Goal: Task Accomplishment & Management: Manage account settings

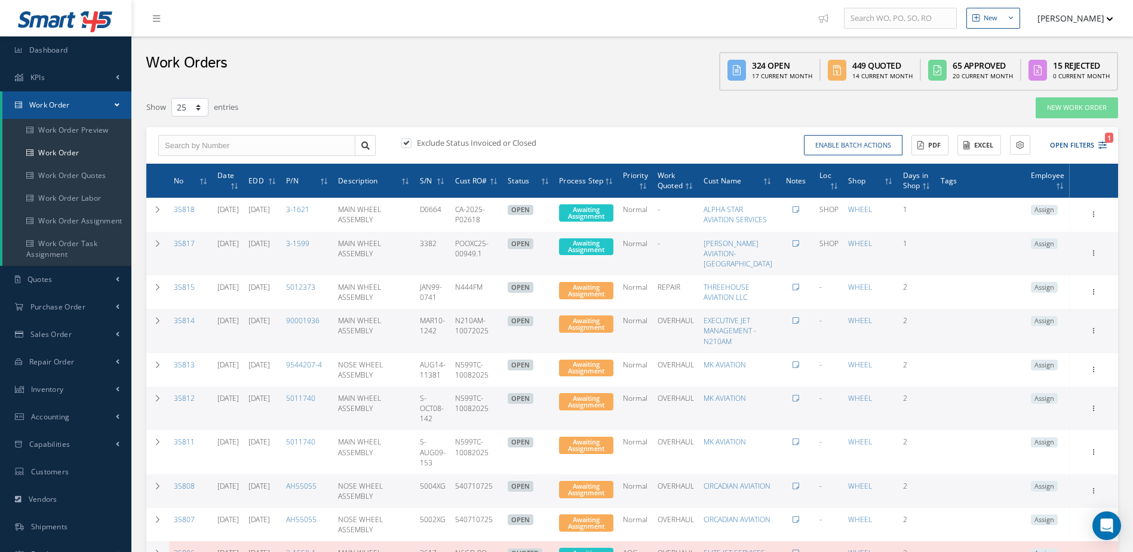
select select "25"
click at [77, 388] on link "Inventory" at bounding box center [65, 389] width 131 height 27
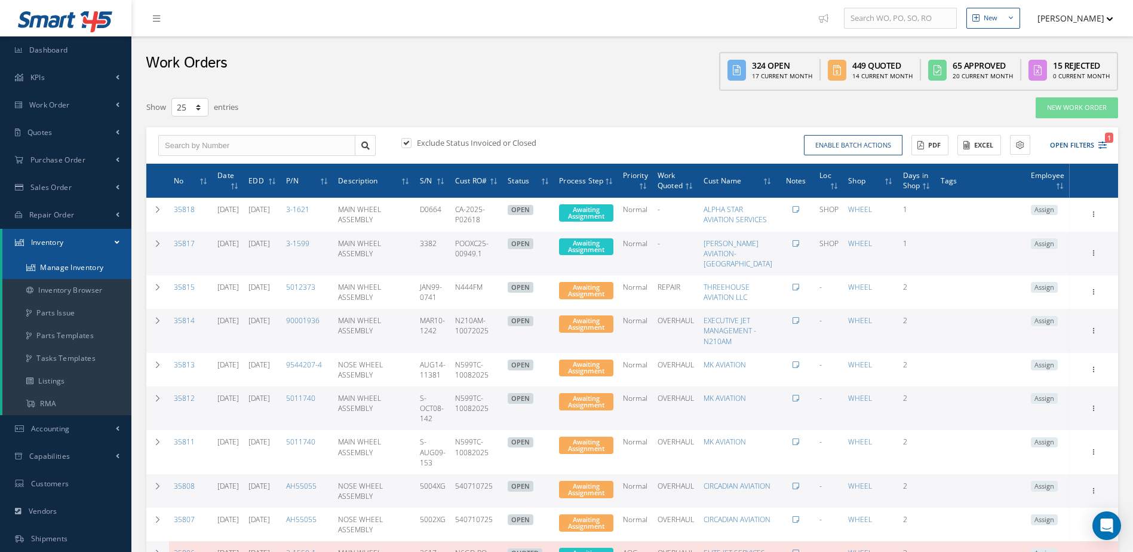
click at [63, 266] on link "Manage Inventory" at bounding box center [66, 267] width 129 height 23
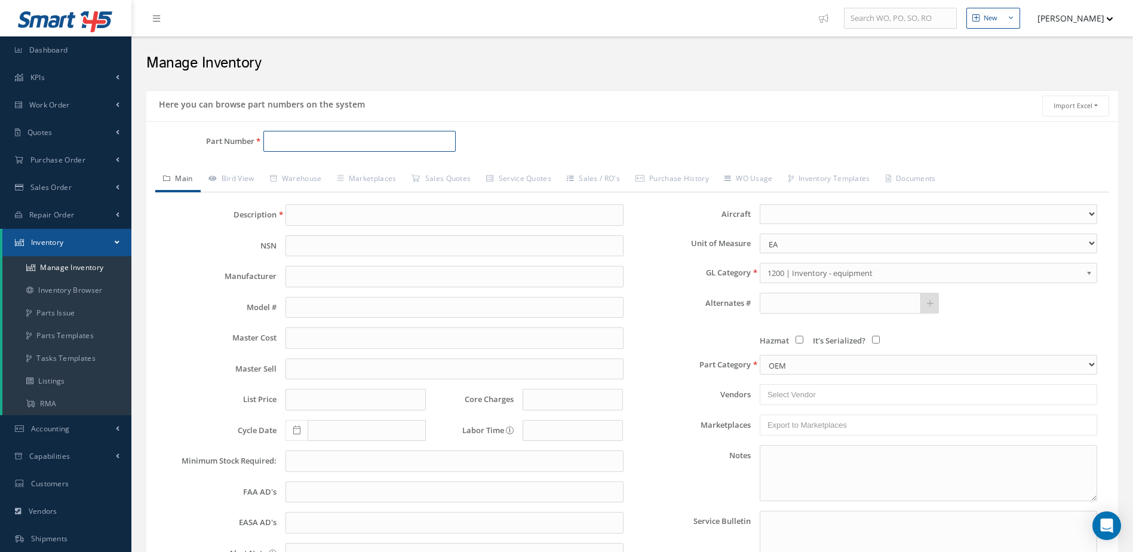
click at [279, 146] on input "Part Number" at bounding box center [359, 142] width 193 height 22
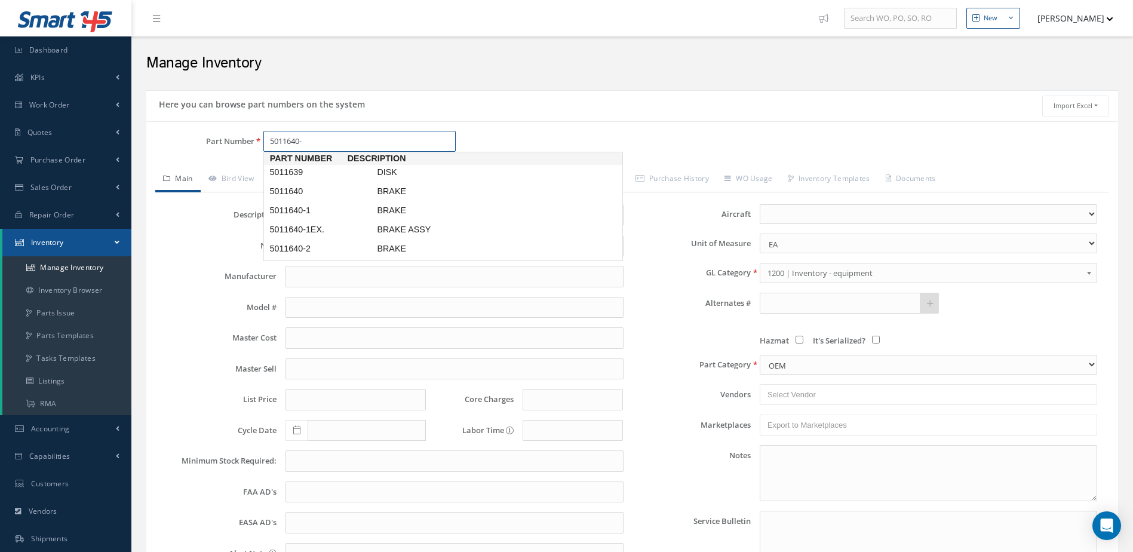
type input "5011640-1"
click at [343, 174] on span "5011640-1" at bounding box center [321, 172] width 108 height 13
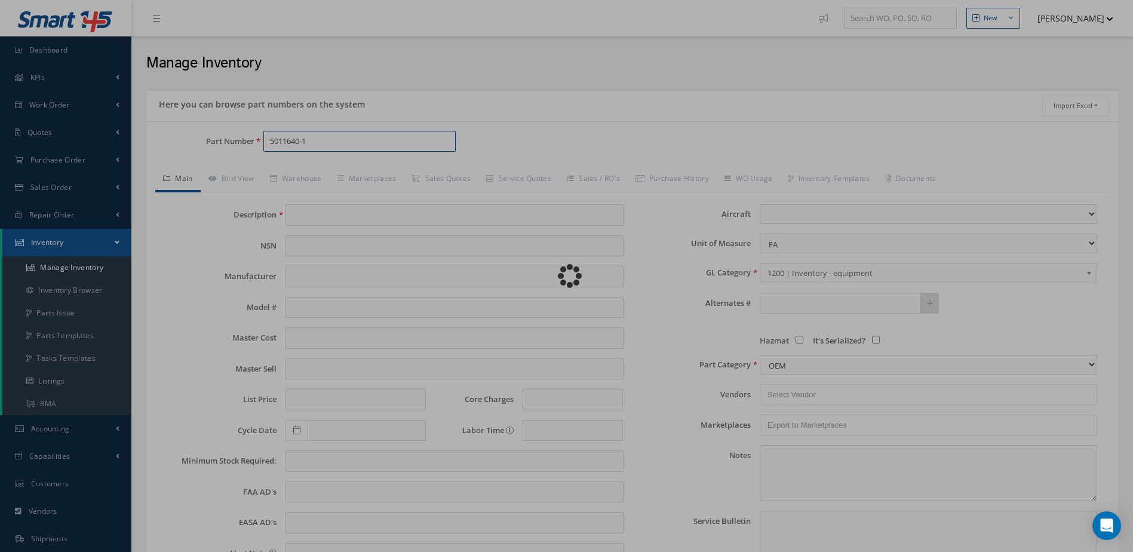
type input "BRAKE"
type input "MEGGITT AIRCRAFT BREAKING SYSTEM"
type input "SA227"
type input "1693.25"
type input "2116.56"
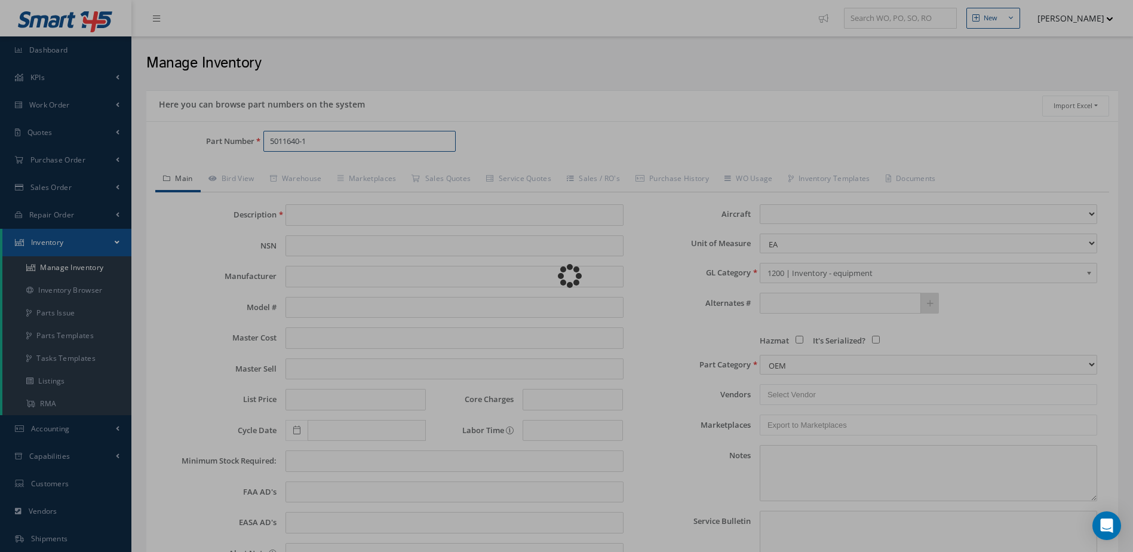
type input "2605.00"
type input "0.00"
select select "40"
type textarea "AUG 2024: STD OH $2,100.00 STANDARD OH EXCH $2,250.00 CORE VALUE $10,000 - -- J…"
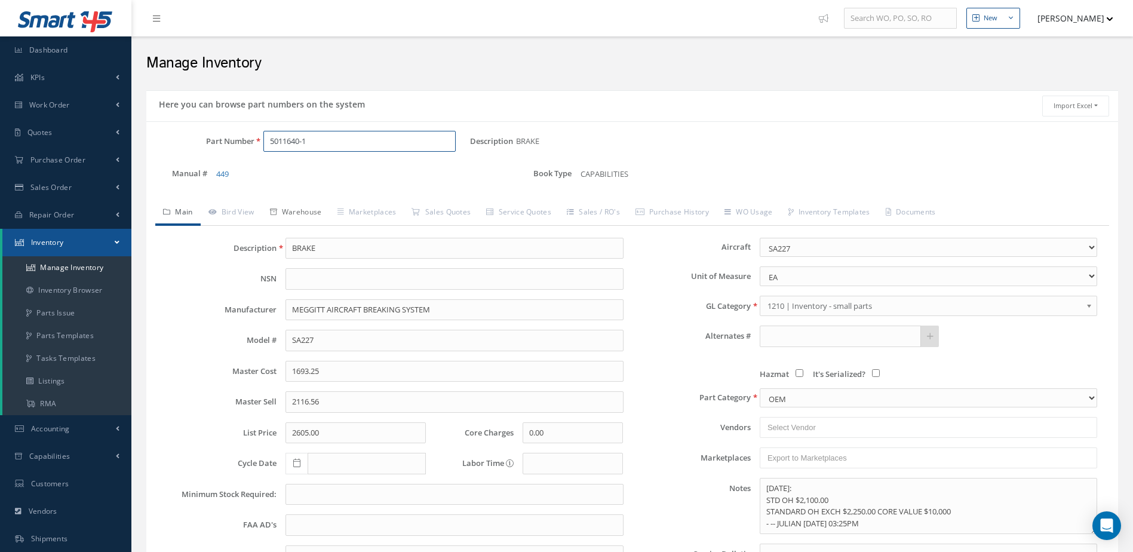
type input "5011640-1"
click at [309, 207] on link "Warehouse" at bounding box center [296, 213] width 68 height 25
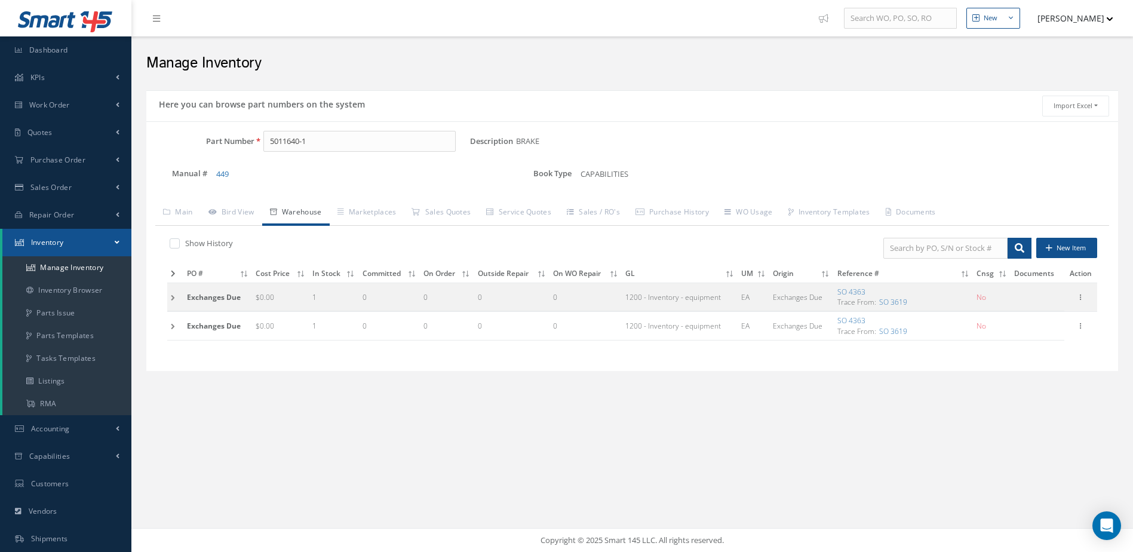
click at [174, 274] on icon at bounding box center [173, 273] width 5 height 7
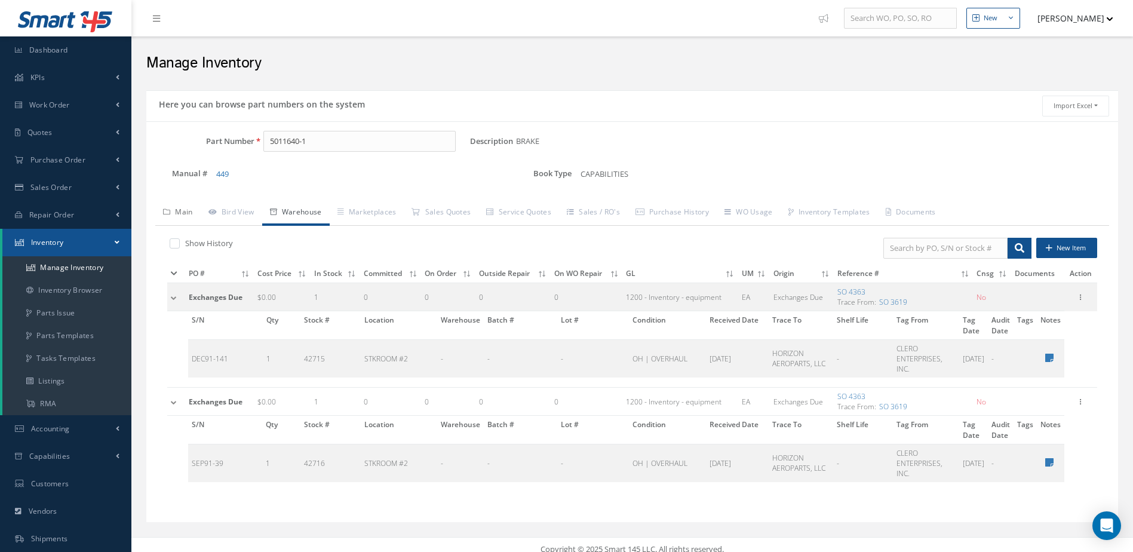
click at [183, 206] on link "Main" at bounding box center [177, 213] width 45 height 25
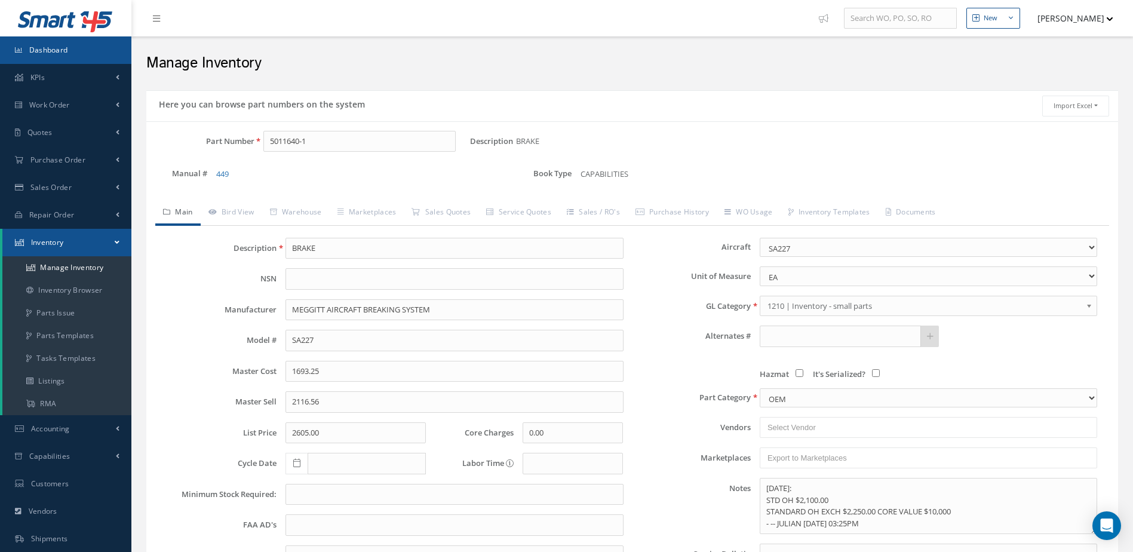
click at [47, 45] on link "Dashboard" at bounding box center [65, 49] width 131 height 27
